Goal: Information Seeking & Learning: Learn about a topic

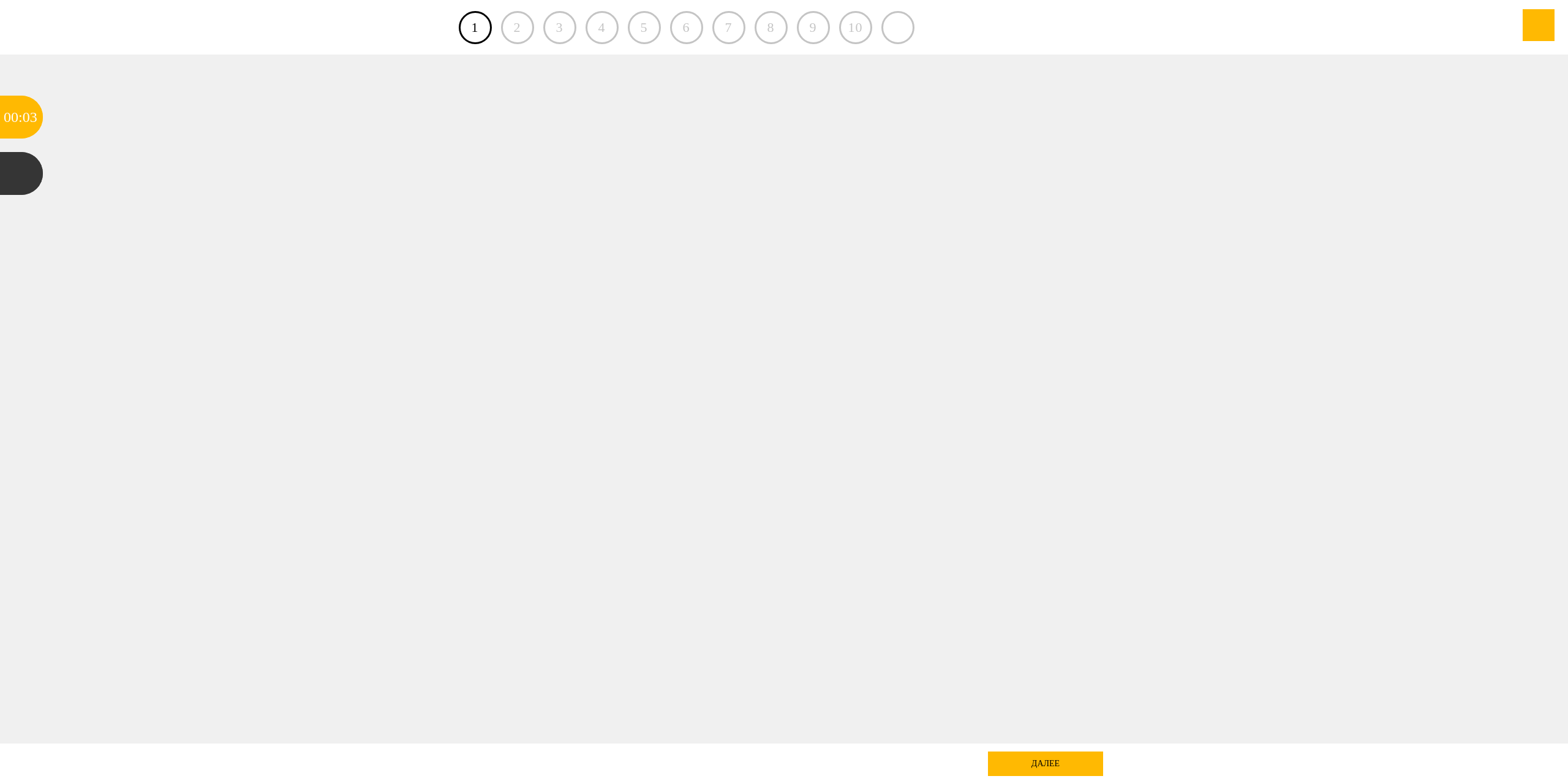
click at [1051, 761] on div "далее" at bounding box center [1045, 764] width 115 height 25
click at [519, 27] on div "2" at bounding box center [518, 27] width 33 height 33
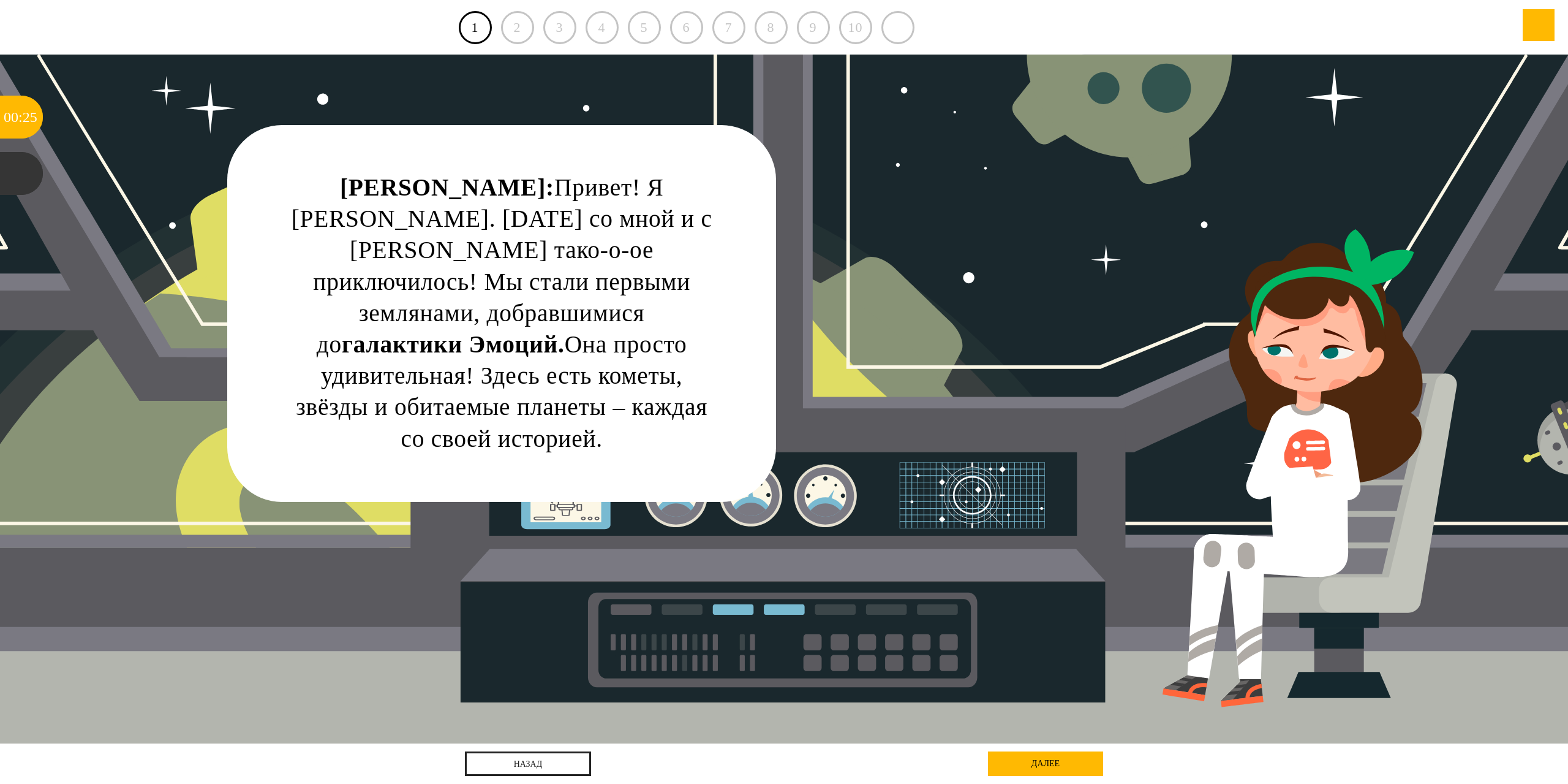
click at [1047, 760] on div "далее" at bounding box center [1045, 764] width 115 height 25
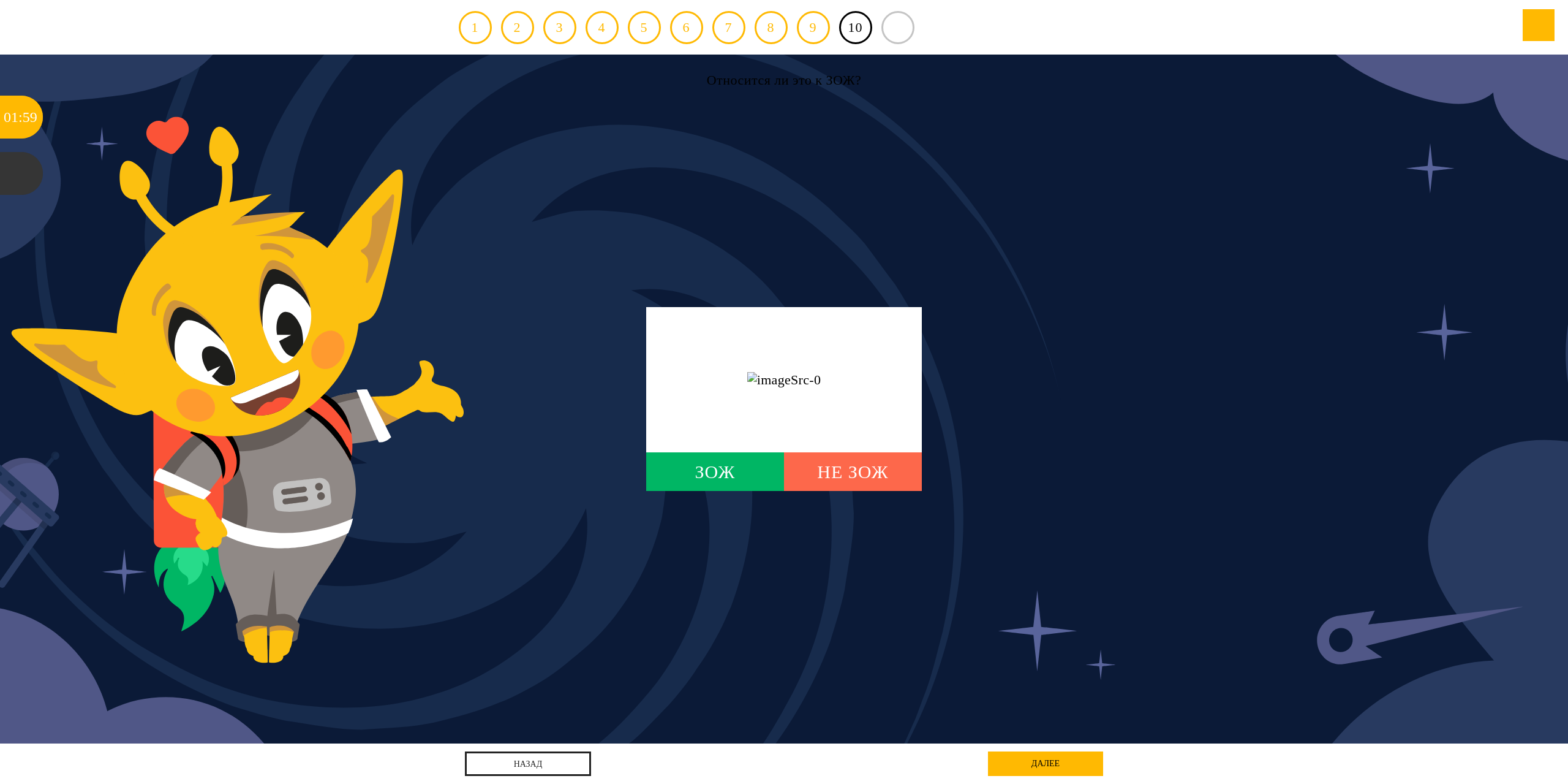
click at [834, 481] on div "НЕ ЗОЖ" at bounding box center [853, 471] width 138 height 39
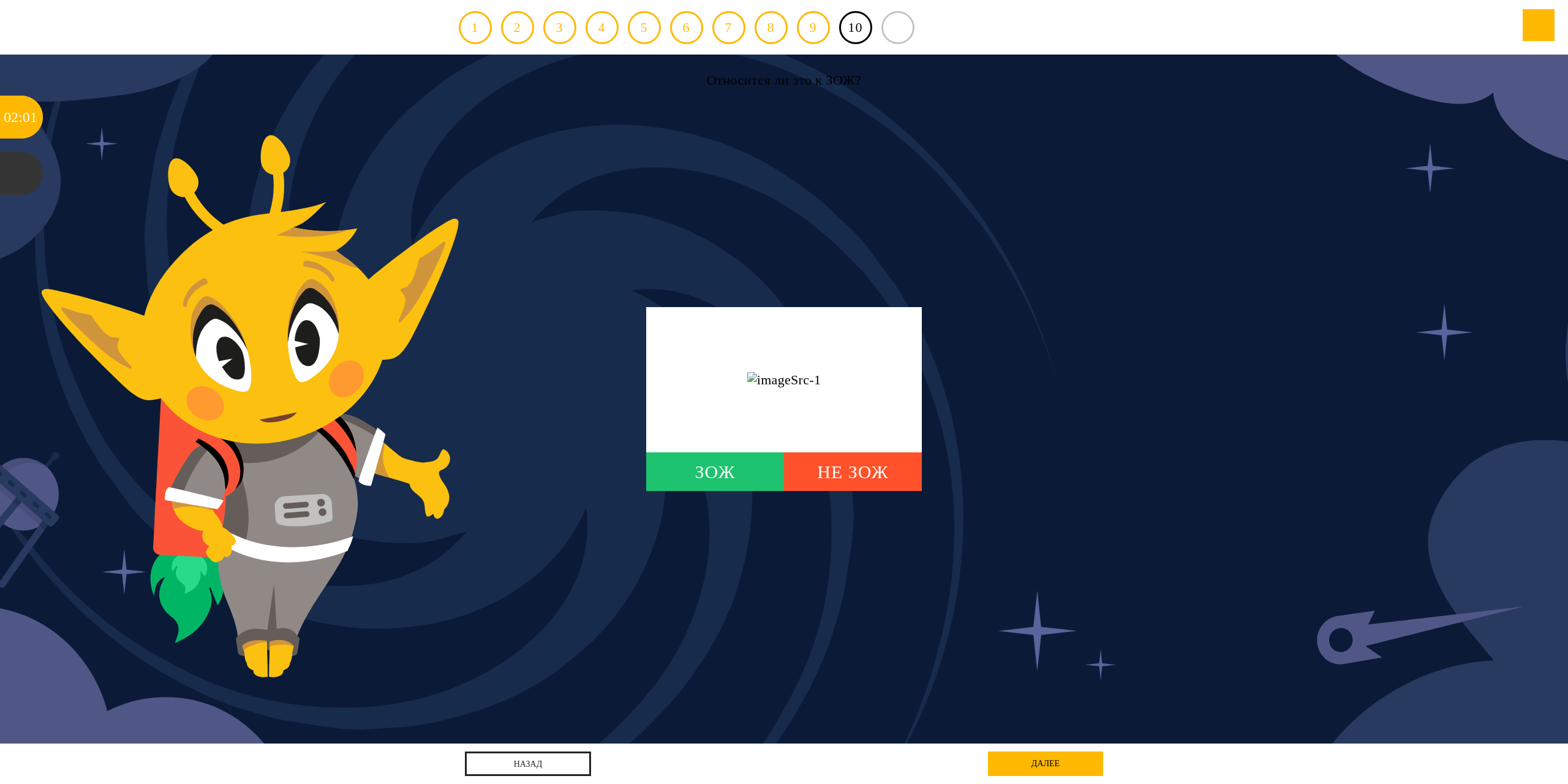
click at [753, 474] on div "ЗОЖ" at bounding box center [715, 471] width 138 height 39
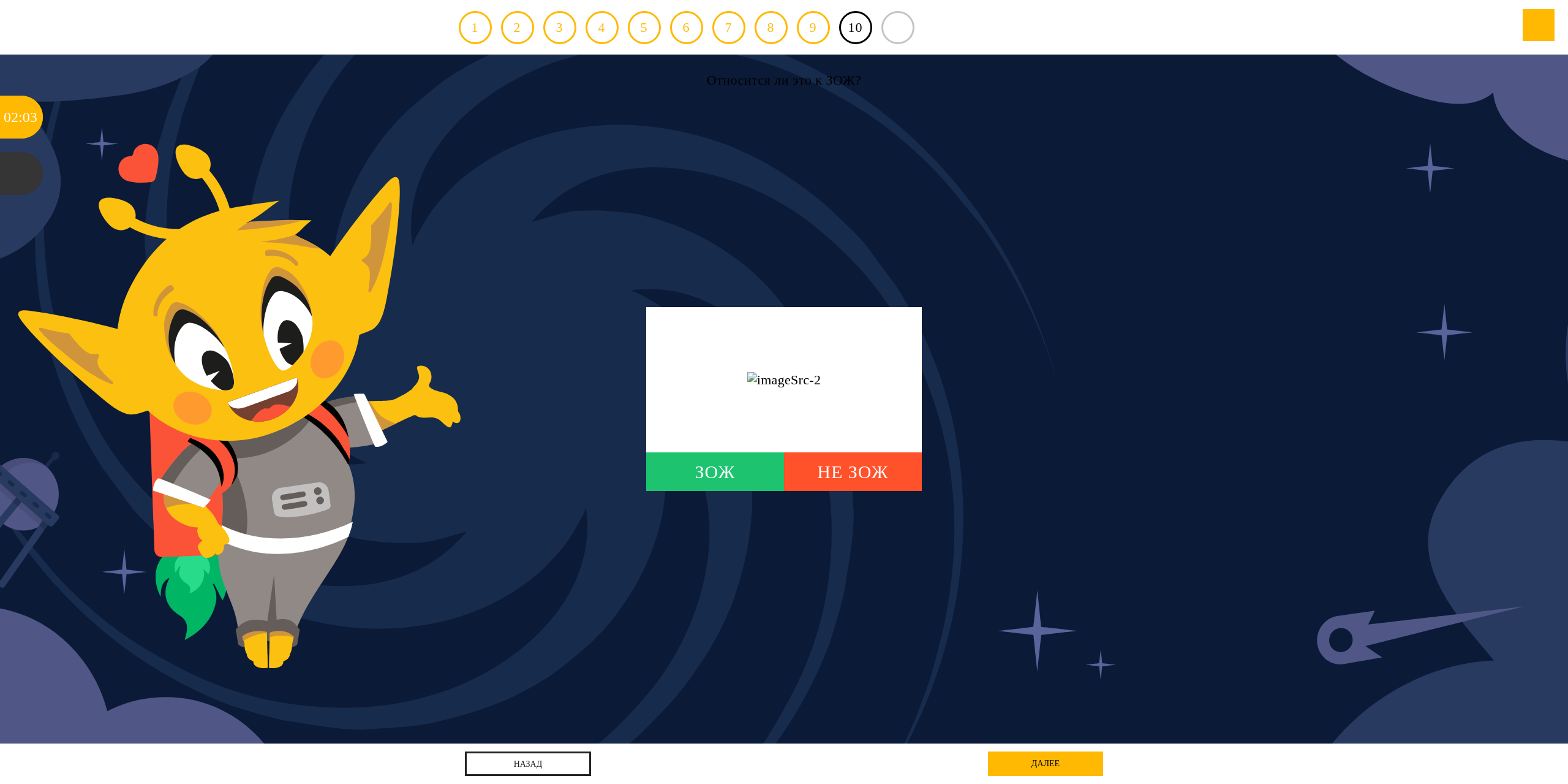
click at [758, 470] on div "ЗОЖ" at bounding box center [715, 471] width 138 height 39
